Goal: Task Accomplishment & Management: Complete application form

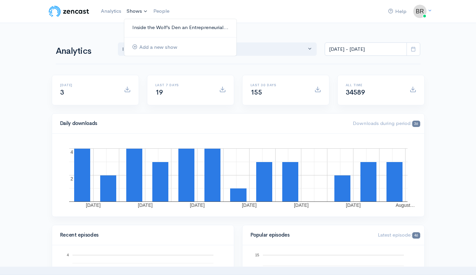
click at [135, 24] on link "Inside the Wolf’s Den an Entrepreneurial..." at bounding box center [180, 28] width 112 height 12
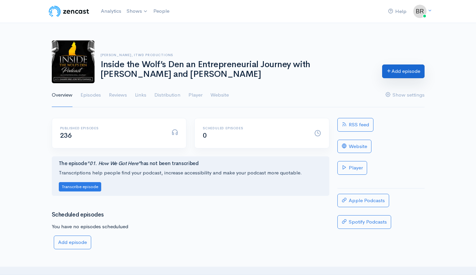
click at [390, 72] on icon at bounding box center [388, 70] width 5 height 5
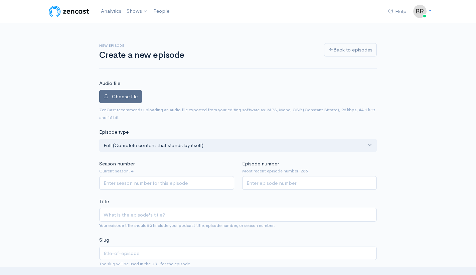
click at [114, 94] on span "Choose file" at bounding box center [125, 96] width 26 height 6
click at [0, 0] on input "Choose file" at bounding box center [0, 0] width 0 height 0
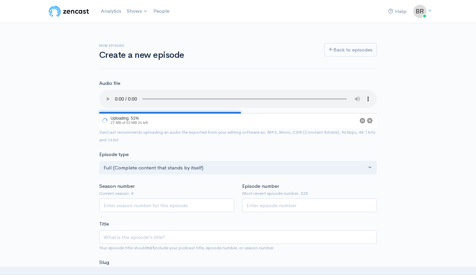
click at [106, 95] on audio at bounding box center [237, 99] width 277 height 18
click at [161, 95] on audio at bounding box center [237, 99] width 277 height 18
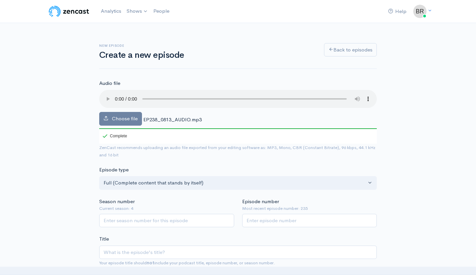
click at [157, 94] on audio at bounding box center [237, 99] width 277 height 18
click at [116, 94] on audio at bounding box center [237, 99] width 277 height 18
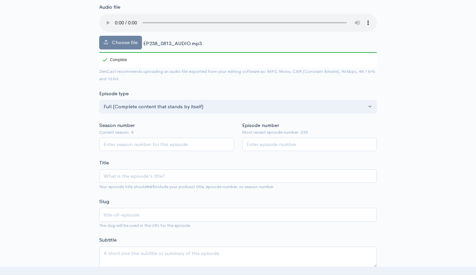
scroll to position [102, 0]
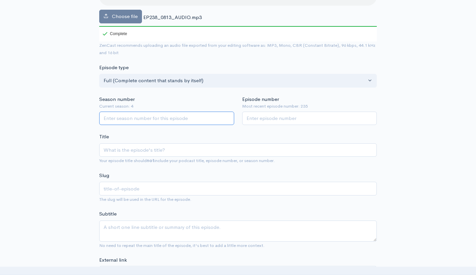
click at [168, 112] on input "Season number" at bounding box center [166, 119] width 135 height 14
click at [231, 112] on input "Season number" at bounding box center [166, 119] width 135 height 14
type input "1"
click at [229, 112] on input "1" at bounding box center [166, 119] width 135 height 14
type input "3"
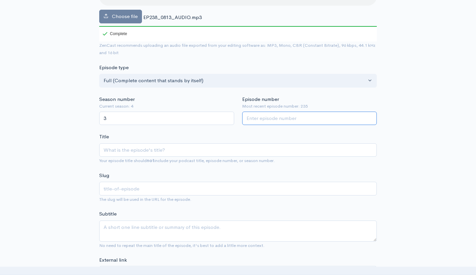
click at [270, 112] on input "Episode number" at bounding box center [309, 119] width 135 height 14
type input "237"
click at [104, 143] on input "Title" at bounding box center [237, 150] width 277 height 14
paste input "237. Sell Like a Machine: Building a Sales Process That Closes Without You"
type input "237. Sell Like a Machine: Building a Sales Process That Closes Without You"
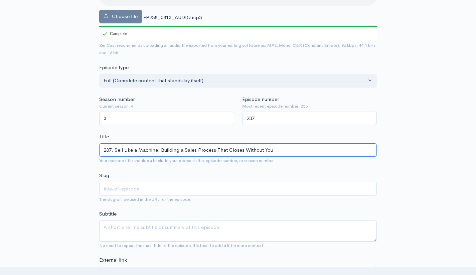
type input "237-sell-like-a-machine-building-a-sales-process-that-closes-without-you"
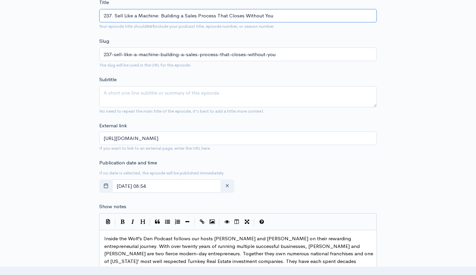
scroll to position [245, 0]
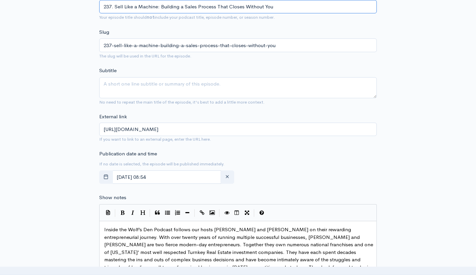
type input "237. Sell Like a Machine: Building a Sales Process That Closes Without You"
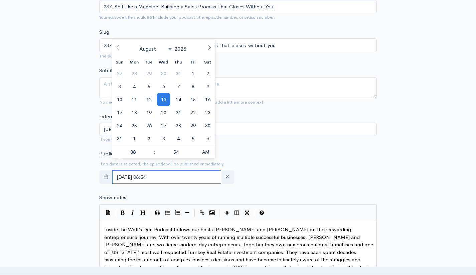
click at [133, 170] on input "August, 13 2025 08:54" at bounding box center [166, 177] width 109 height 14
click at [76, 186] on div "New episode Create a new episode Back to episodes Audio file Choose file EP238_…" at bounding box center [238, 165] width 381 height 774
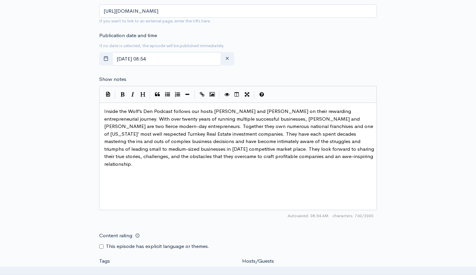
scroll to position [1, 0]
type textarea "Inside the Wolf’s Den Podcast follows our hosts Shawn and Joni Wolfswinkel on t…"
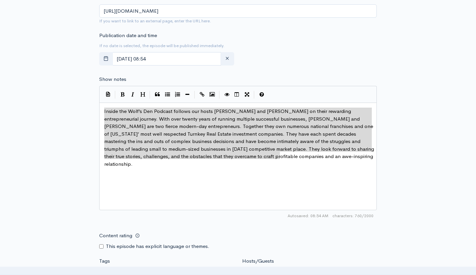
drag, startPoint x: 280, startPoint y: 144, endPoint x: 109, endPoint y: 76, distance: 184.2
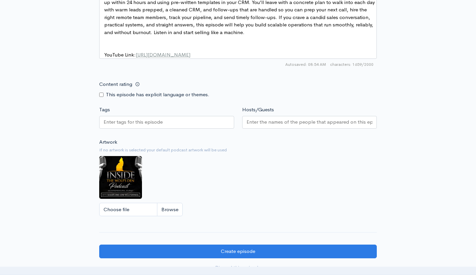
scroll to position [523, 0]
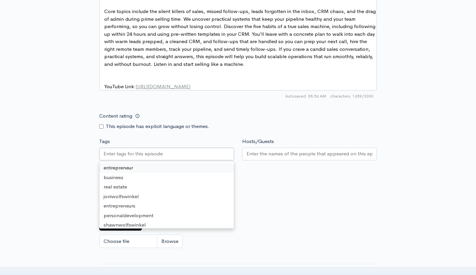
click at [134, 150] on input "Tags" at bounding box center [133, 154] width 60 height 8
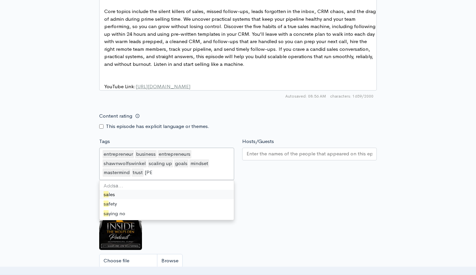
scroll to position [0, 0]
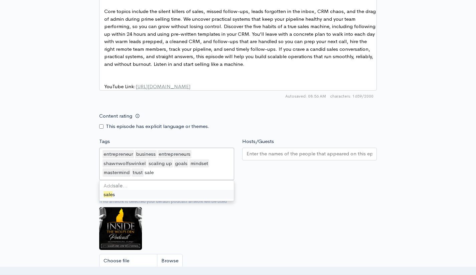
type input "sales"
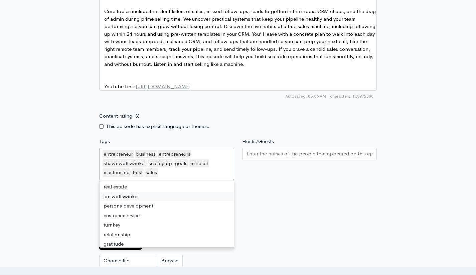
click at [254, 150] on input "Hosts/Guests" at bounding box center [309, 154] width 126 height 8
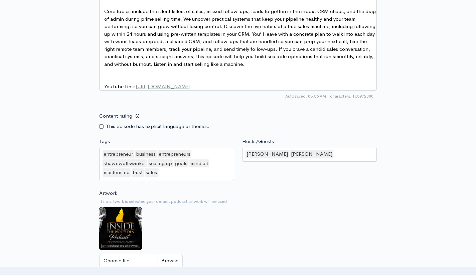
click at [221, 233] on div "Artwork If no artwork is selected your default podcast artwork will be used Cho…" at bounding box center [237, 230] width 277 height 82
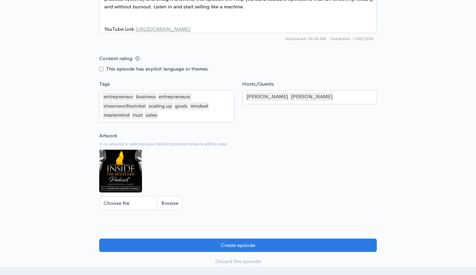
scroll to position [582, 0]
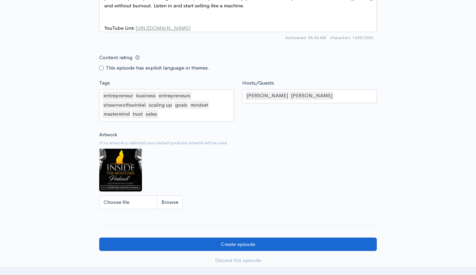
click at [221, 237] on input "Create episode" at bounding box center [237, 244] width 277 height 14
